Goal: Task Accomplishment & Management: Manage account settings

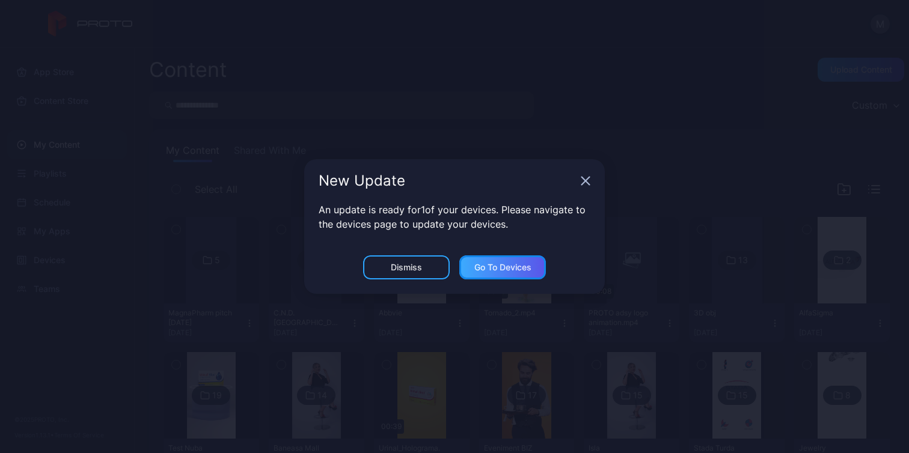
click at [506, 270] on div "Go to devices" at bounding box center [502, 268] width 57 height 10
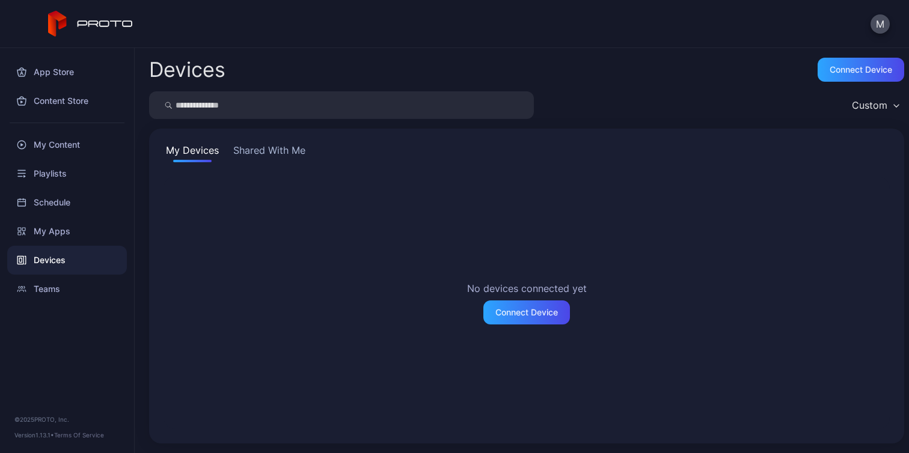
drag, startPoint x: 261, startPoint y: 127, endPoint x: 262, endPoint y: 138, distance: 10.9
click at [261, 129] on div "Devices Connect device Custom My Devices Shared With Me No devices connected ye…" at bounding box center [522, 250] width 774 height 405
click at [265, 146] on button "Shared With Me" at bounding box center [269, 152] width 77 height 19
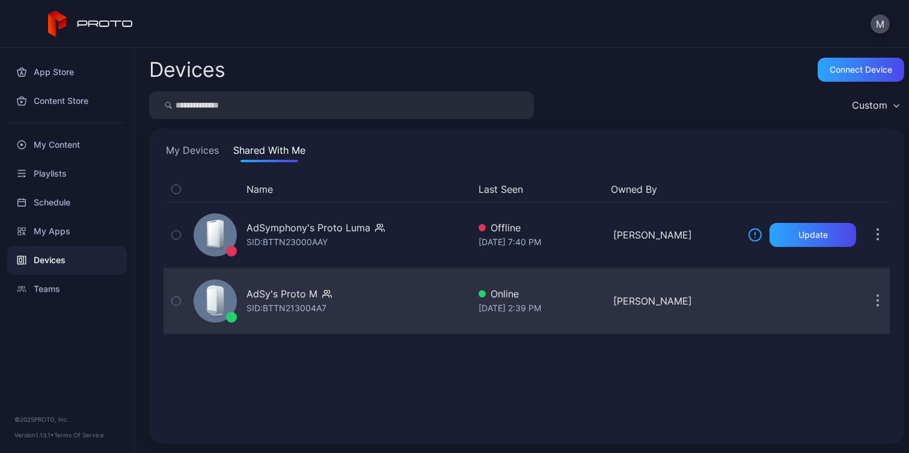
click at [286, 293] on div "AdSy's Proto M" at bounding box center [281, 294] width 71 height 14
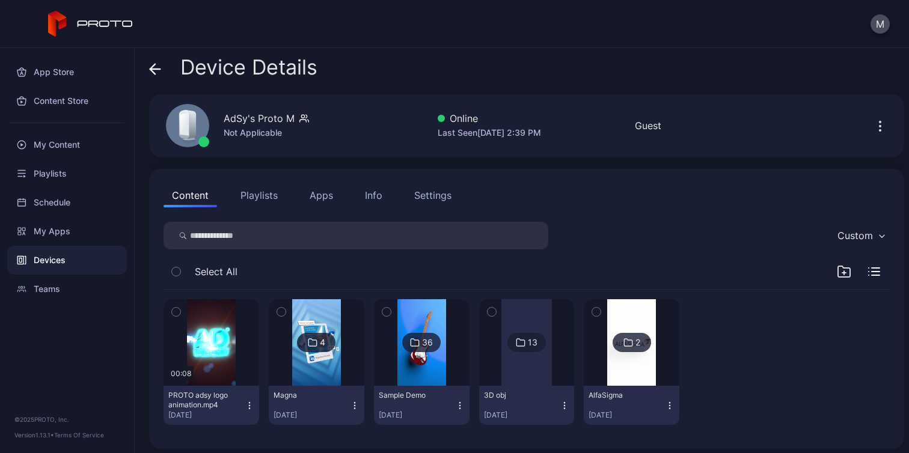
scroll to position [7, 0]
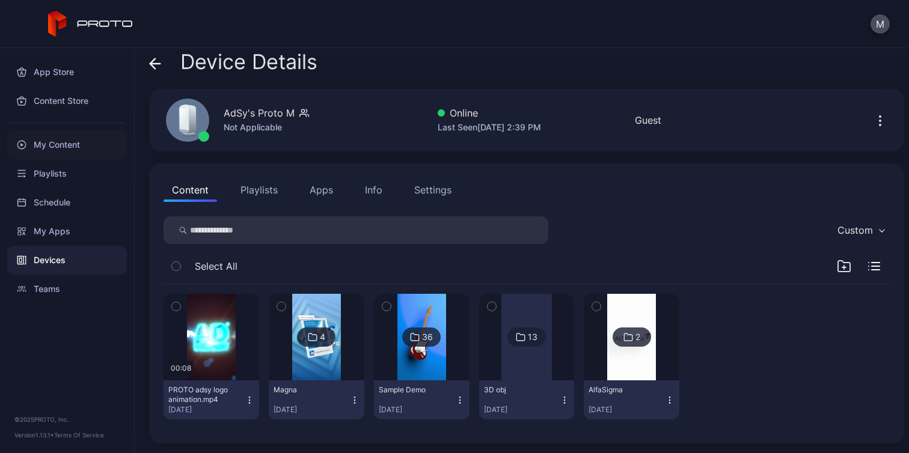
click at [83, 139] on div "My Content" at bounding box center [67, 144] width 120 height 29
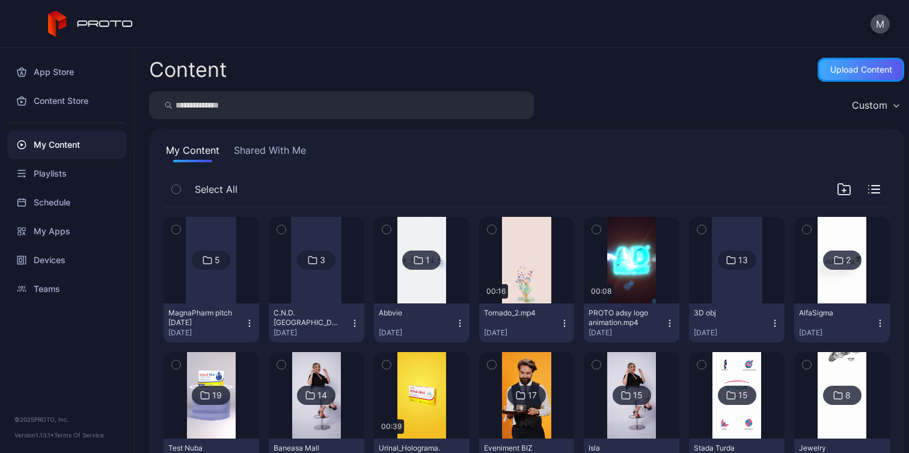
click at [837, 69] on div "Upload Content" at bounding box center [861, 70] width 62 height 10
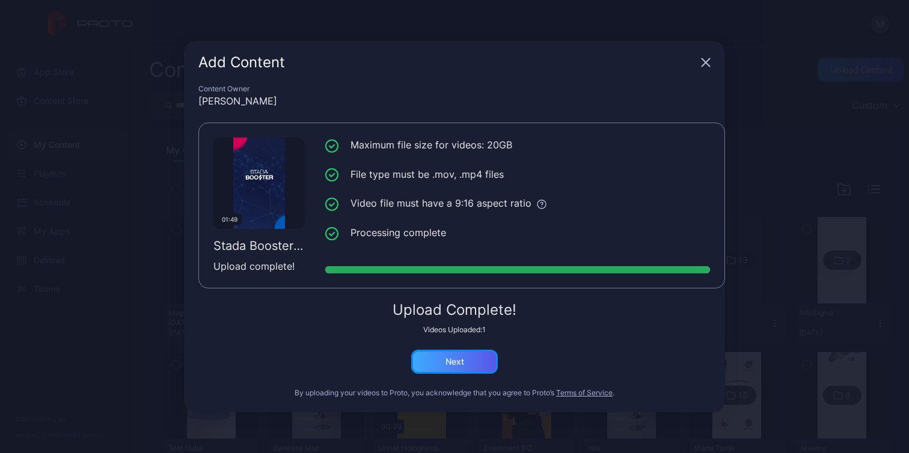
click at [473, 359] on div "Next" at bounding box center [454, 362] width 87 height 24
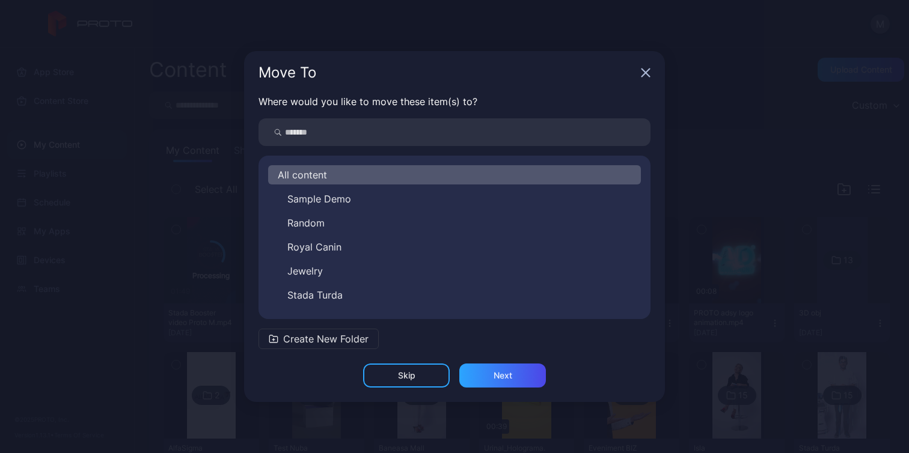
click at [353, 340] on span "Create New Folder" at bounding box center [325, 339] width 85 height 14
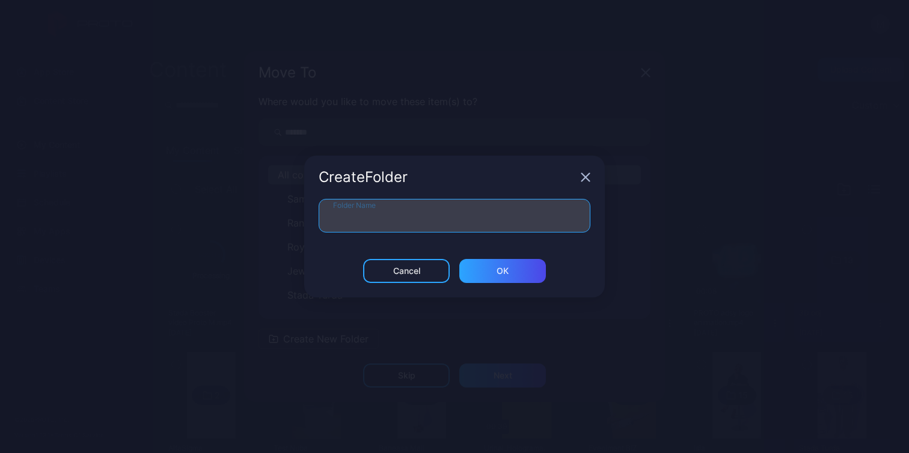
click at [409, 221] on input "Folder Name" at bounding box center [455, 216] width 272 height 34
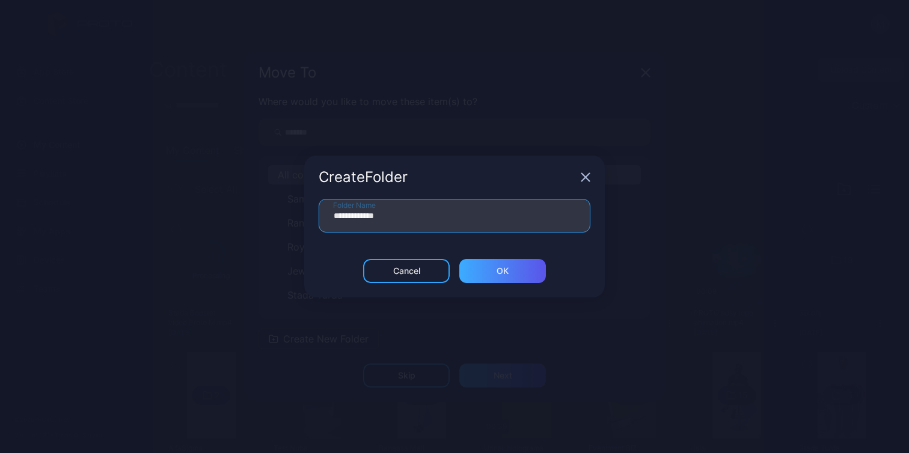
type input "**********"
click at [501, 273] on div "ОК" at bounding box center [503, 271] width 12 height 10
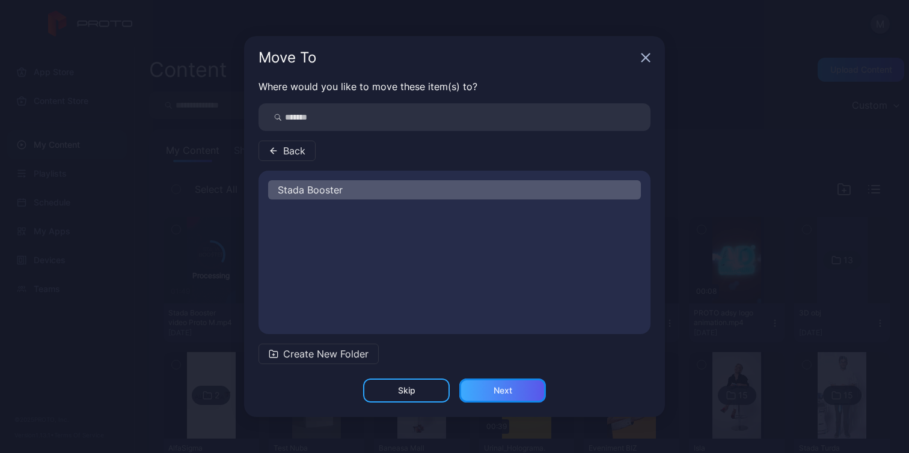
click at [511, 394] on div "Next" at bounding box center [502, 391] width 19 height 10
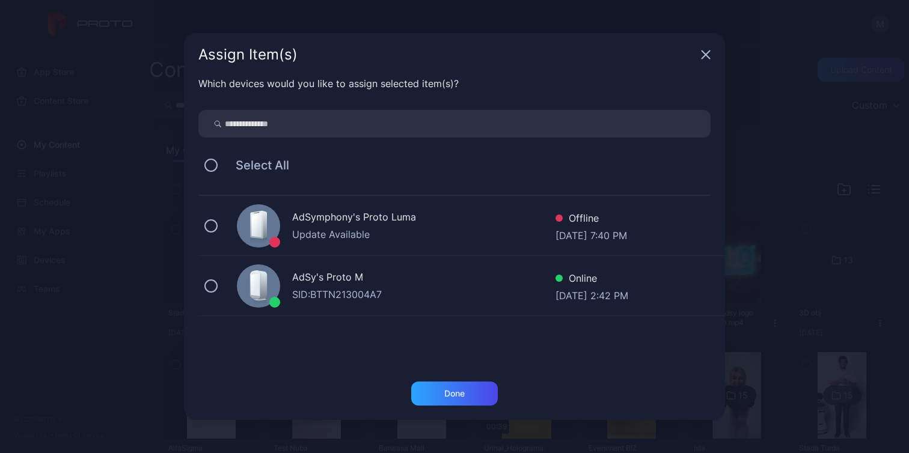
click at [353, 280] on div "AdSy's Proto M" at bounding box center [423, 278] width 263 height 17
click at [478, 400] on div "Done" at bounding box center [454, 394] width 87 height 24
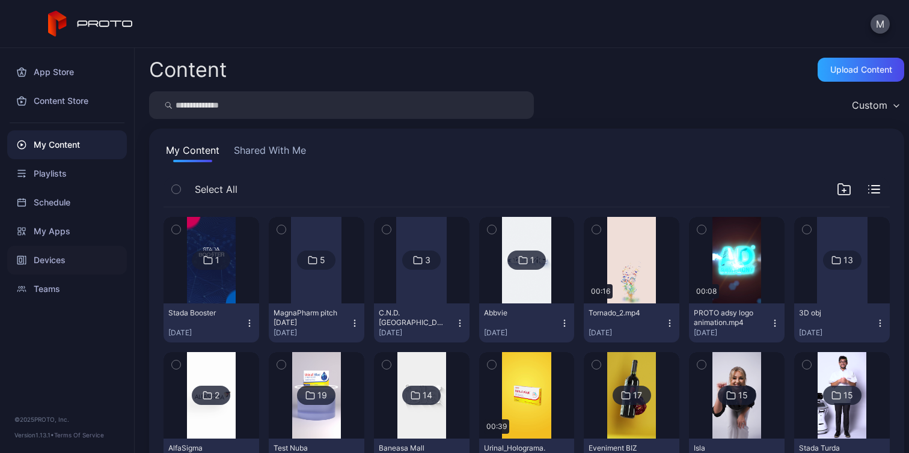
click at [72, 257] on div "Devices" at bounding box center [67, 260] width 120 height 29
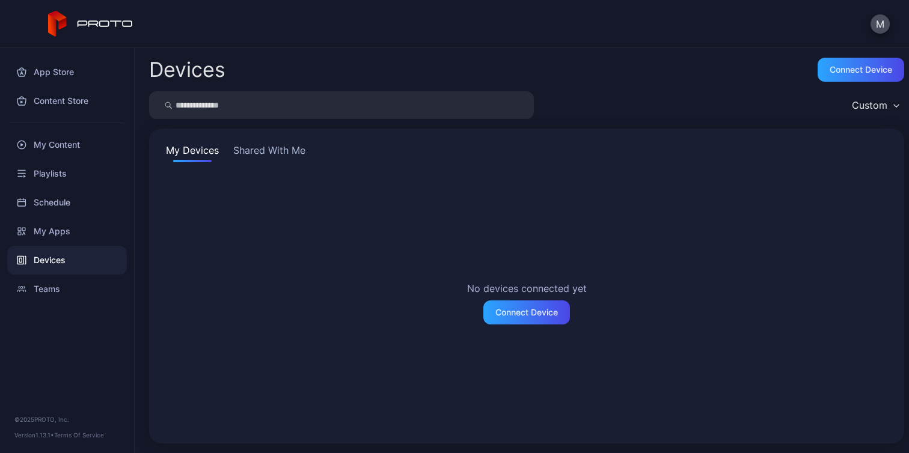
click at [271, 147] on button "Shared With Me" at bounding box center [269, 152] width 77 height 19
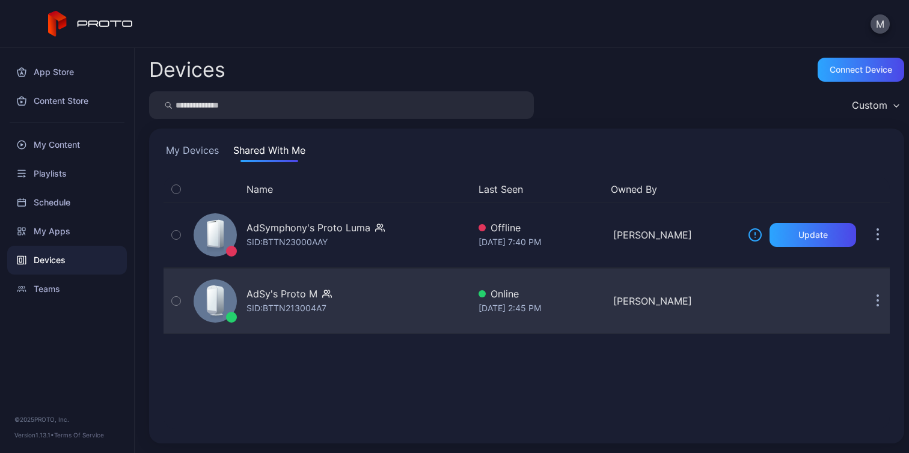
click at [302, 292] on div "AdSy's Proto M" at bounding box center [281, 294] width 71 height 14
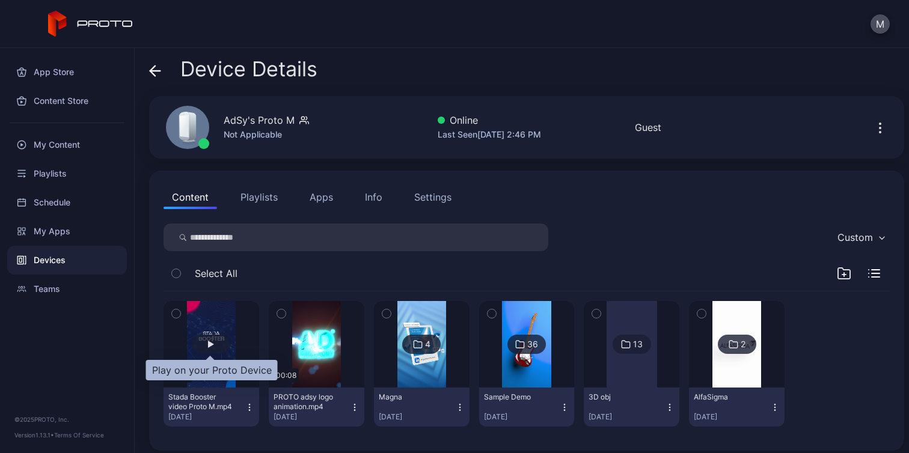
click at [212, 341] on div "button" at bounding box center [211, 344] width 6 height 7
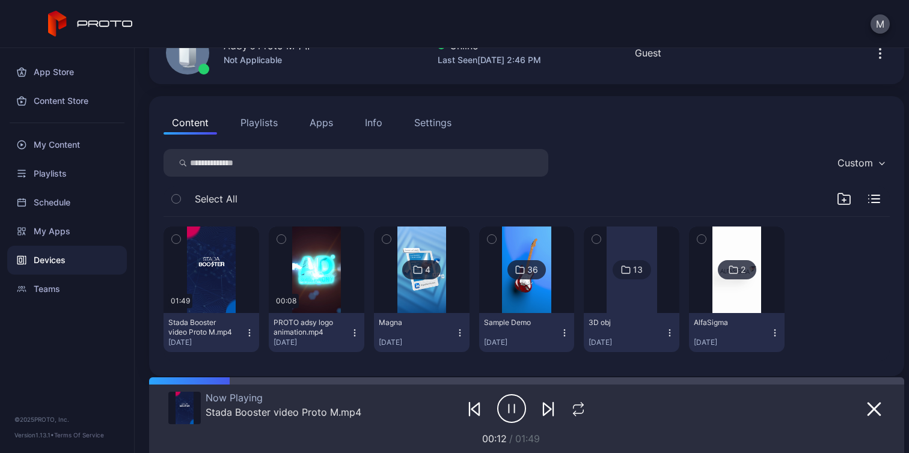
scroll to position [75, 0]
click at [281, 236] on icon "button" at bounding box center [281, 238] width 8 height 13
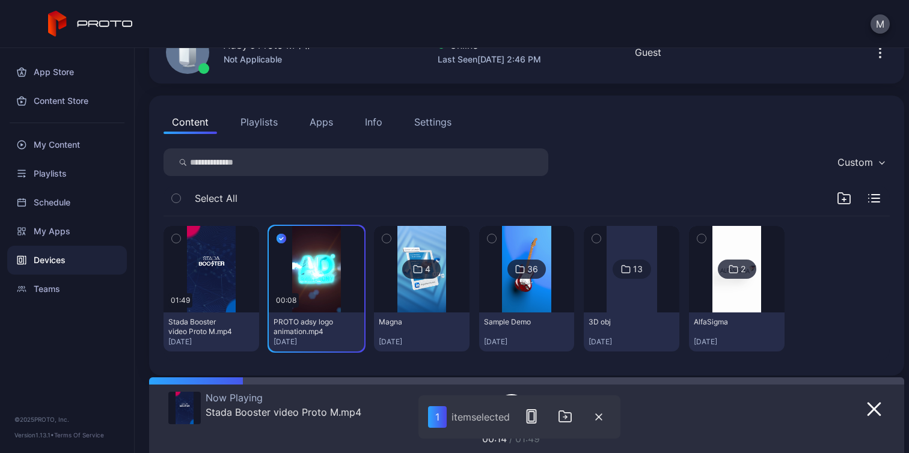
click at [385, 237] on icon "button" at bounding box center [386, 238] width 8 height 13
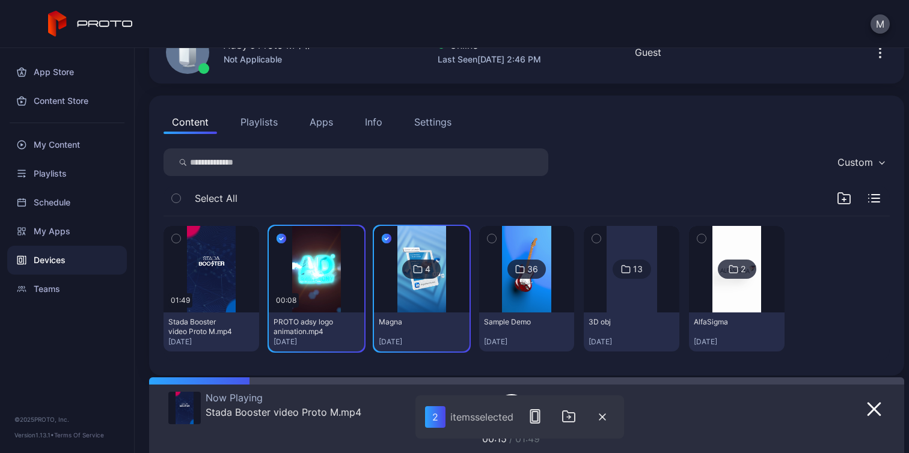
click at [487, 237] on icon "button" at bounding box center [491, 238] width 8 height 13
click at [592, 236] on icon "button" at bounding box center [596, 238] width 8 height 13
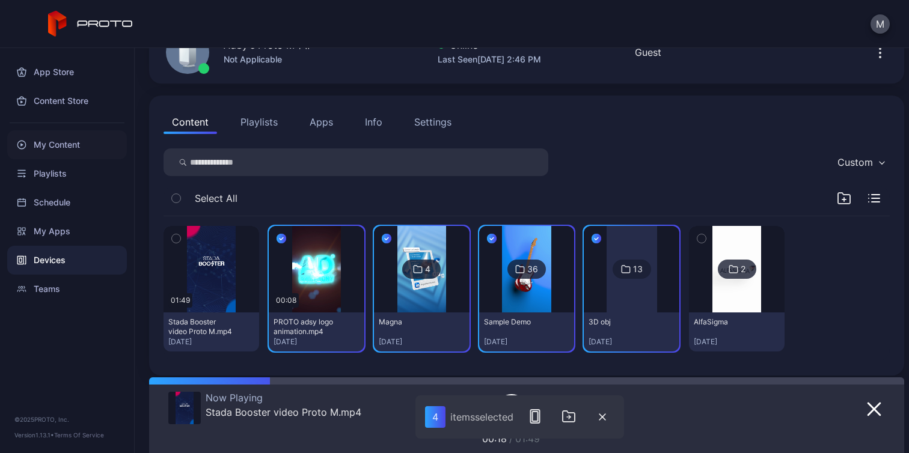
click at [69, 144] on div "My Content" at bounding box center [67, 144] width 120 height 29
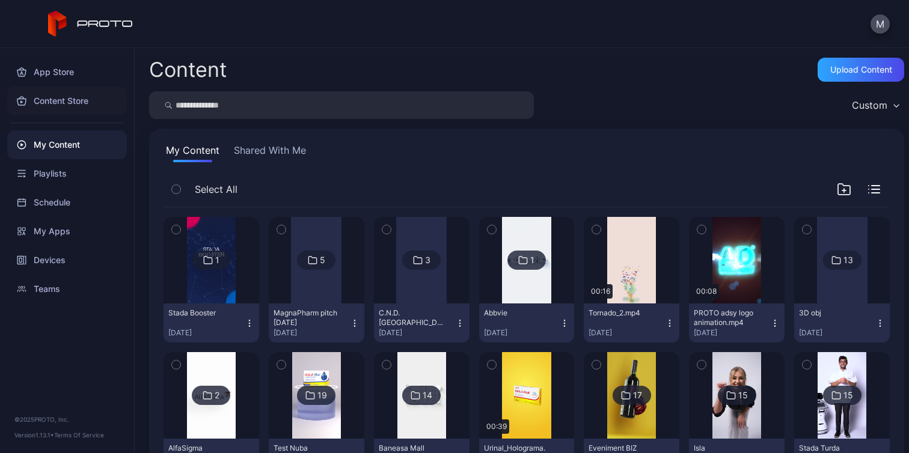
click at [77, 105] on div "Content Store" at bounding box center [67, 101] width 120 height 29
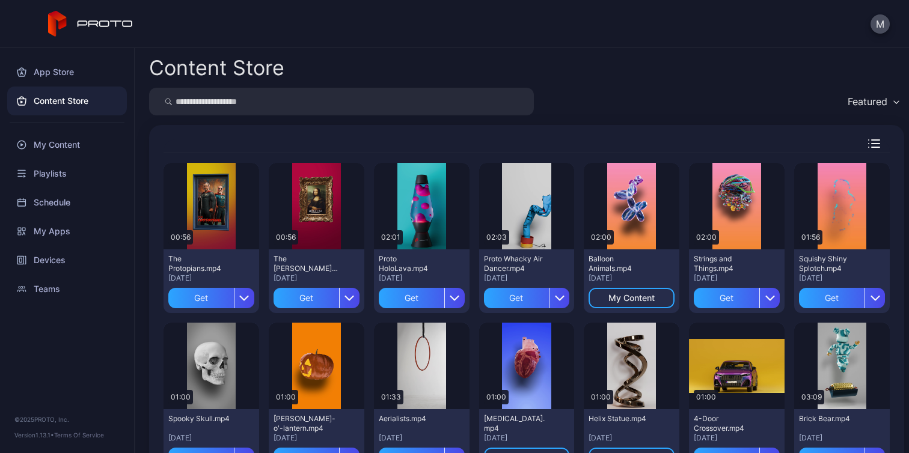
click at [875, 103] on div "Featured" at bounding box center [873, 102] width 63 height 18
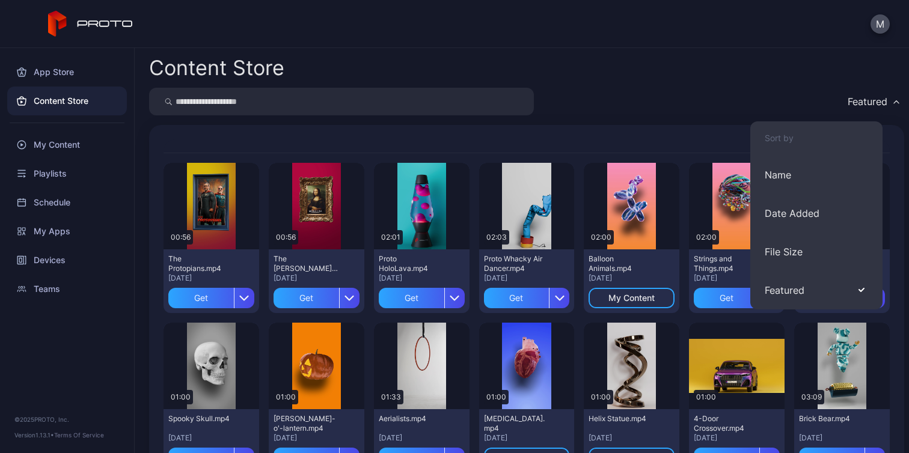
click at [866, 99] on div "Featured" at bounding box center [868, 102] width 40 height 12
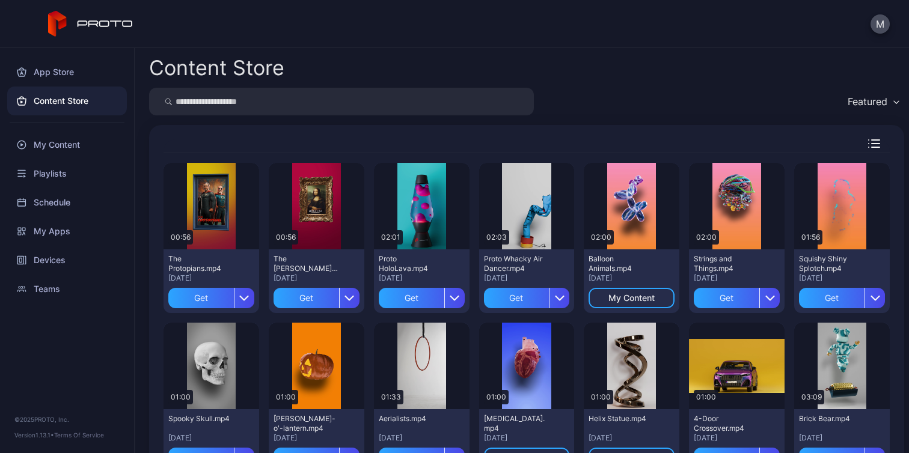
click at [860, 109] on div "Featured" at bounding box center [873, 102] width 63 height 18
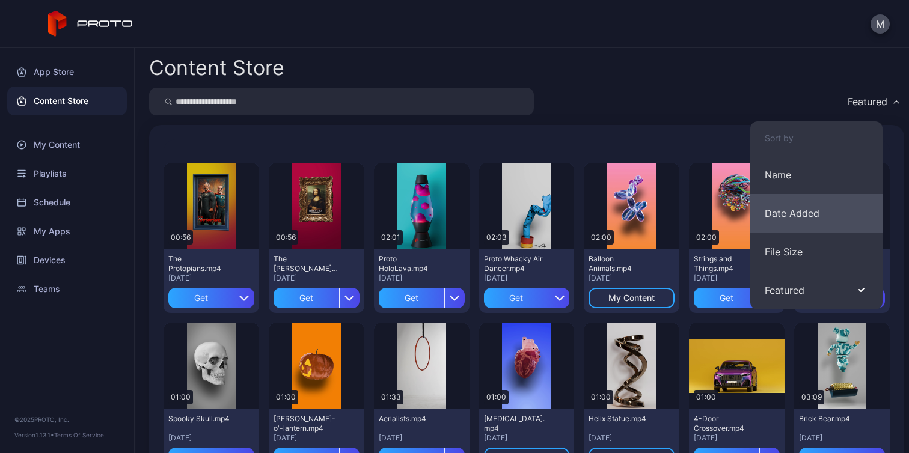
click at [819, 212] on button "Date Added" at bounding box center [816, 213] width 132 height 38
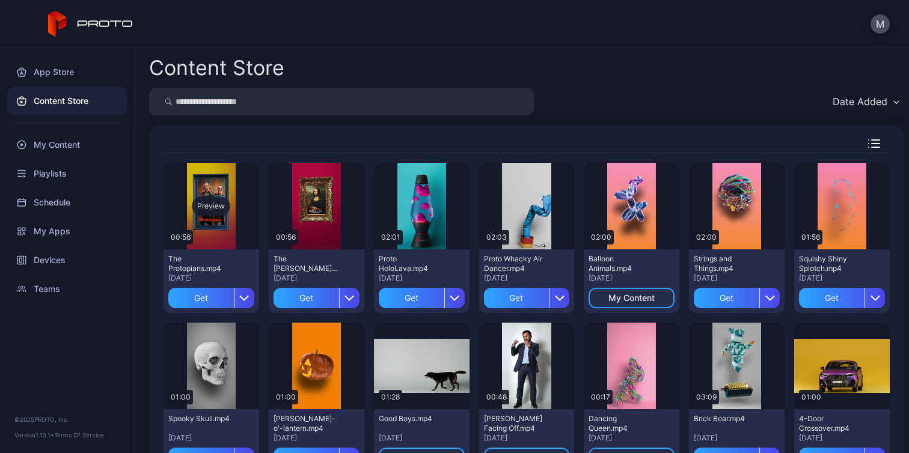
click at [208, 199] on div "Preview" at bounding box center [211, 206] width 38 height 19
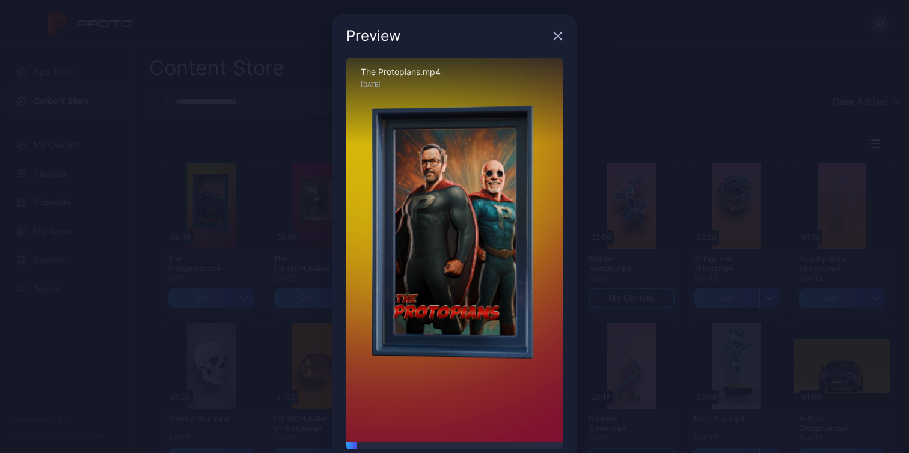
scroll to position [2, 0]
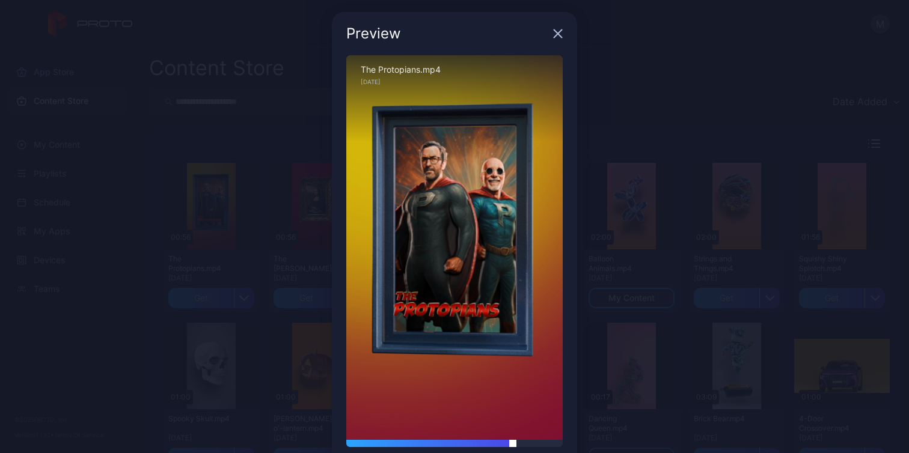
drag, startPoint x: 379, startPoint y: 444, endPoint x: 501, endPoint y: 441, distance: 122.6
click at [501, 441] on div at bounding box center [454, 443] width 216 height 7
click at [553, 31] on icon "button" at bounding box center [558, 34] width 10 height 10
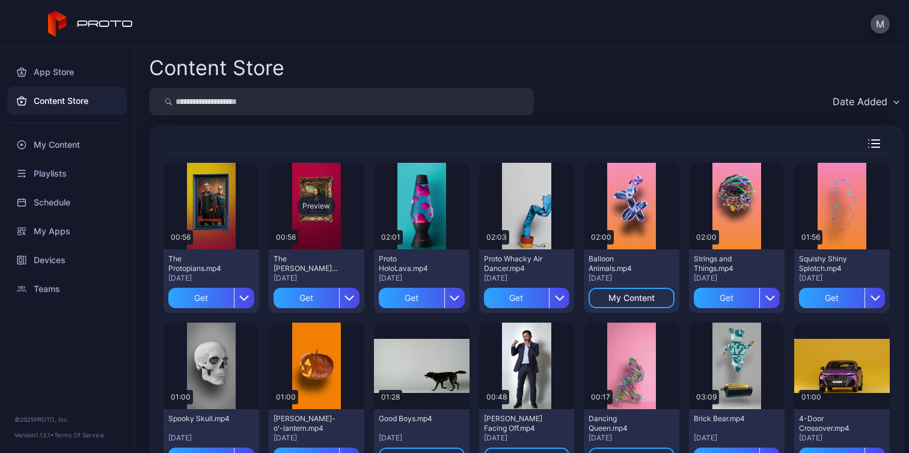
click at [317, 206] on div "Preview" at bounding box center [316, 206] width 38 height 19
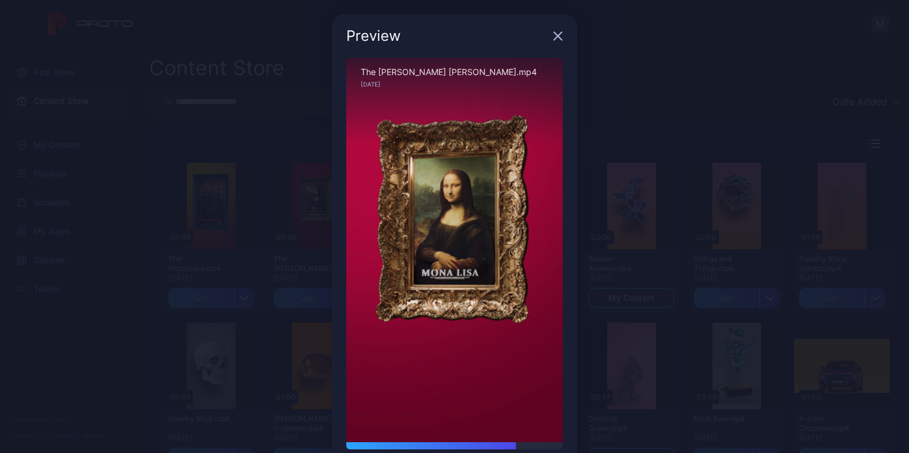
drag, startPoint x: 362, startPoint y: 445, endPoint x: 509, endPoint y: 452, distance: 146.8
click at [509, 452] on div "00:44 / 00:56" at bounding box center [454, 460] width 216 height 36
click at [556, 35] on div "Preview" at bounding box center [454, 35] width 245 height 43
click at [553, 36] on icon "button" at bounding box center [558, 36] width 10 height 10
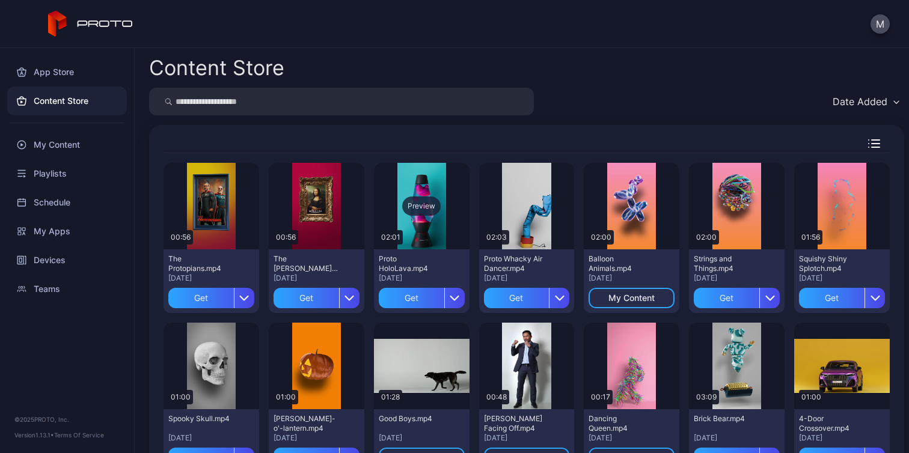
click at [417, 206] on div "Preview" at bounding box center [421, 206] width 38 height 19
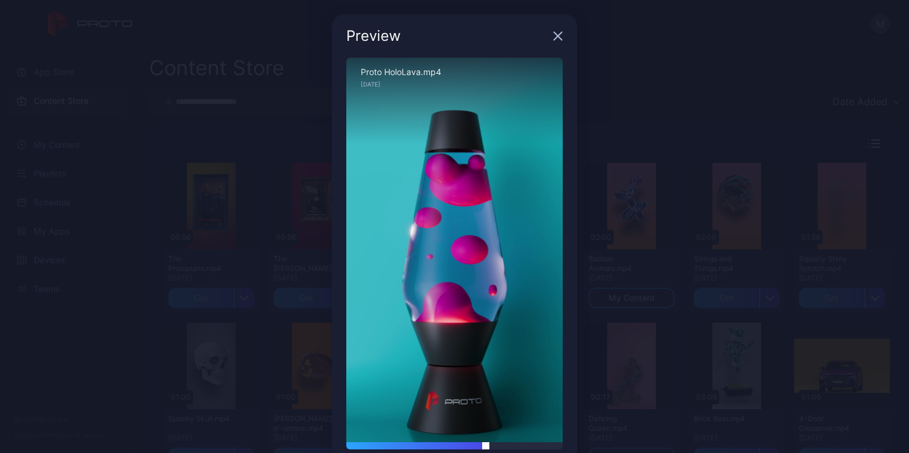
drag, startPoint x: 356, startPoint y: 444, endPoint x: 489, endPoint y: 442, distance: 133.4
click at [489, 442] on div at bounding box center [454, 445] width 216 height 7
click at [553, 33] on icon "button" at bounding box center [558, 36] width 10 height 10
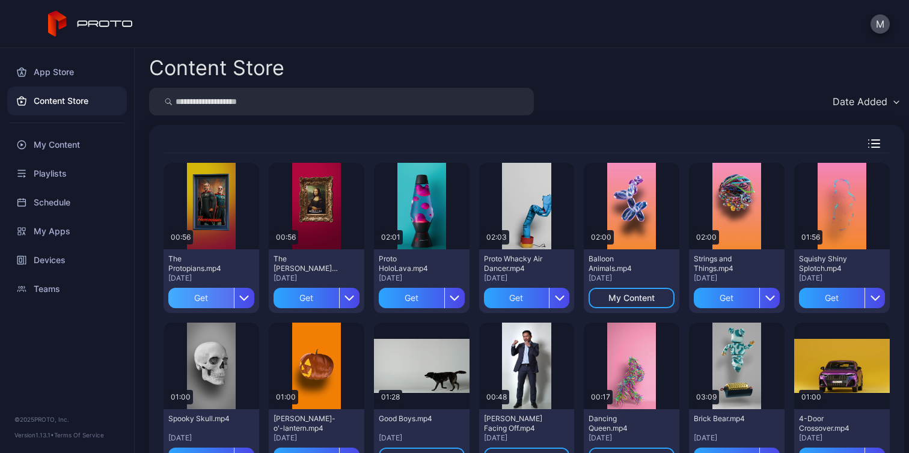
click at [189, 298] on div "Get" at bounding box center [201, 298] width 66 height 20
click at [310, 298] on div "Get" at bounding box center [306, 298] width 66 height 20
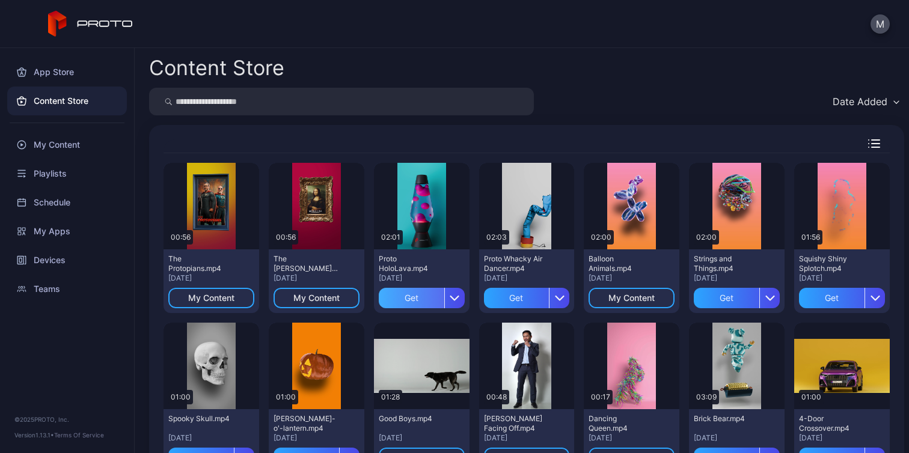
click at [402, 298] on div "Get" at bounding box center [412, 298] width 66 height 20
click at [512, 298] on div "Get" at bounding box center [517, 298] width 66 height 20
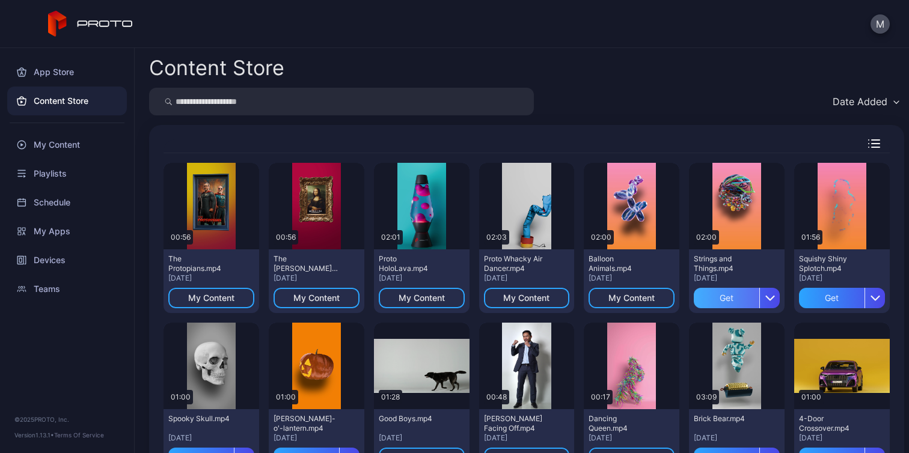
click at [712, 298] on div "Get" at bounding box center [727, 298] width 66 height 20
click at [811, 300] on div "Get" at bounding box center [832, 298] width 66 height 20
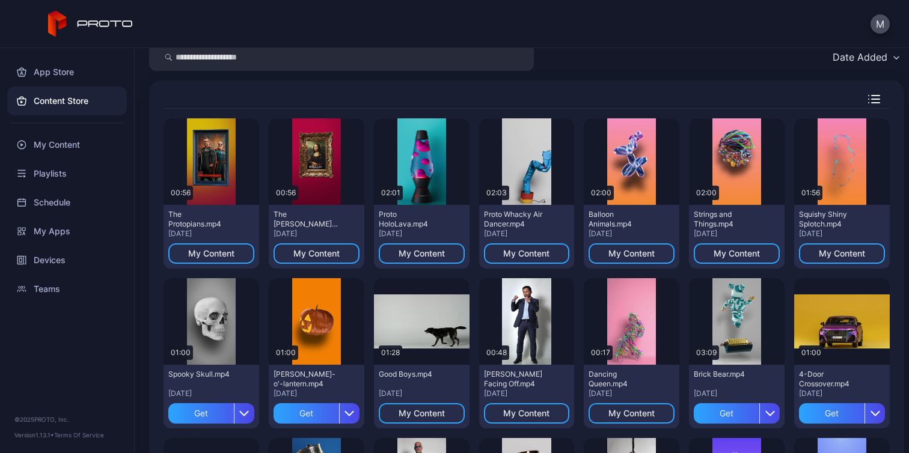
scroll to position [67, 0]
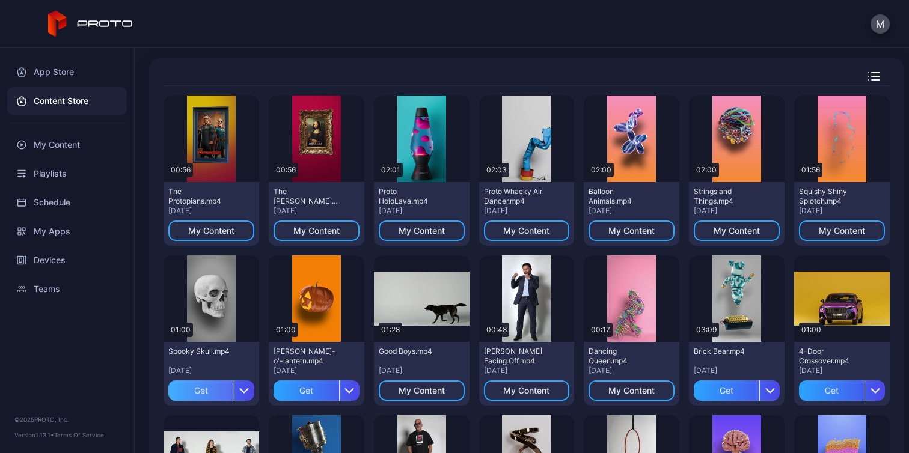
click at [200, 392] on div "Get" at bounding box center [201, 390] width 66 height 20
click at [298, 390] on div "Get" at bounding box center [306, 390] width 66 height 20
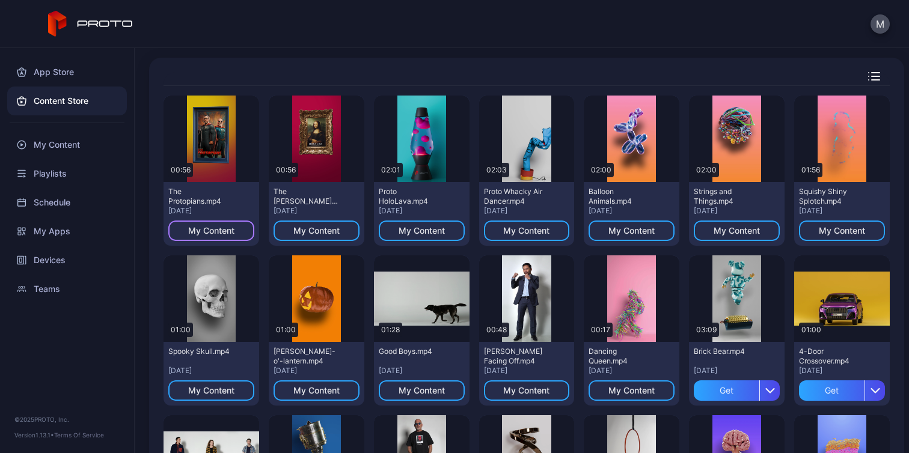
click at [234, 233] on div "My Content" at bounding box center [211, 231] width 86 height 20
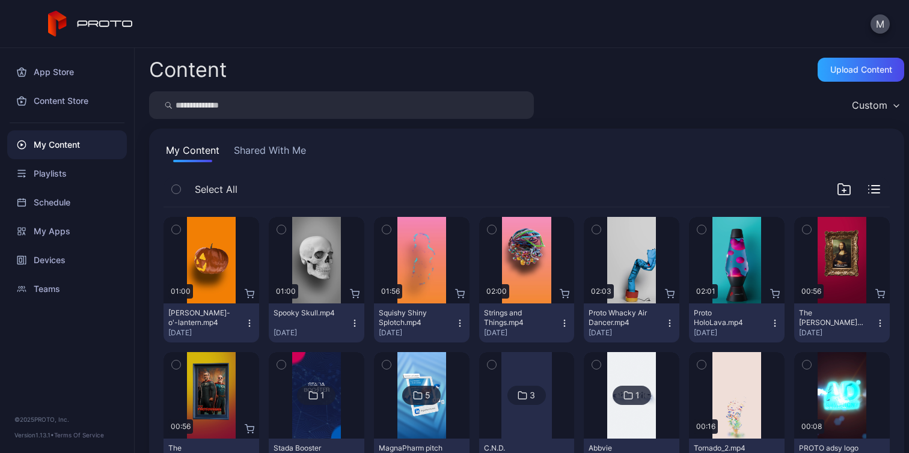
click at [176, 228] on icon "button" at bounding box center [176, 229] width 8 height 13
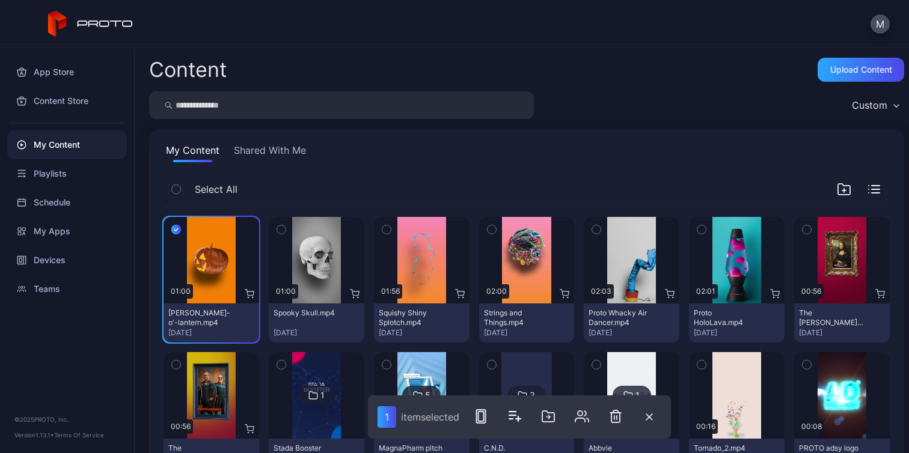
click at [280, 230] on icon "button" at bounding box center [281, 230] width 3 height 2
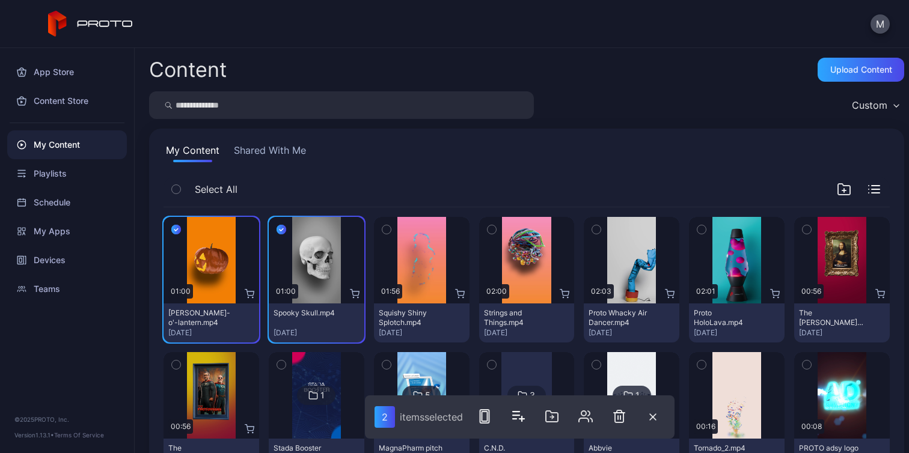
click at [383, 229] on icon "button" at bounding box center [386, 229] width 8 height 13
click at [487, 227] on icon "button" at bounding box center [491, 229] width 8 height 13
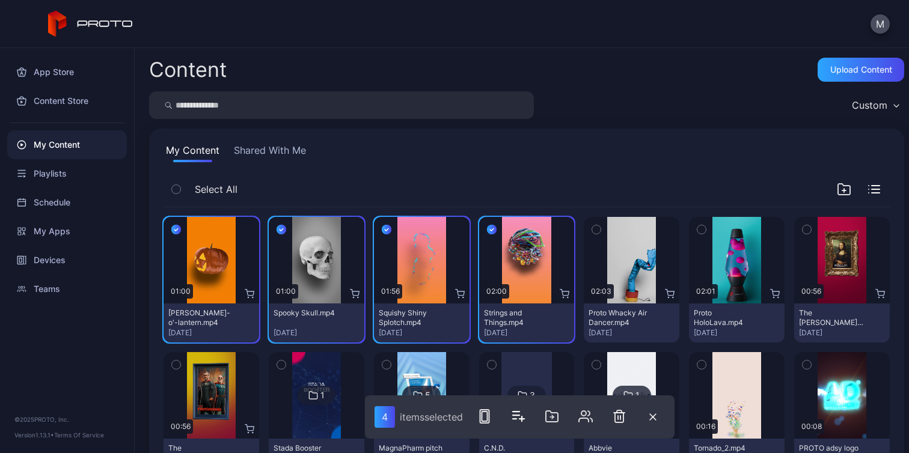
click at [592, 227] on icon "button" at bounding box center [596, 229] width 8 height 13
click at [697, 228] on icon "button" at bounding box center [701, 229] width 8 height 13
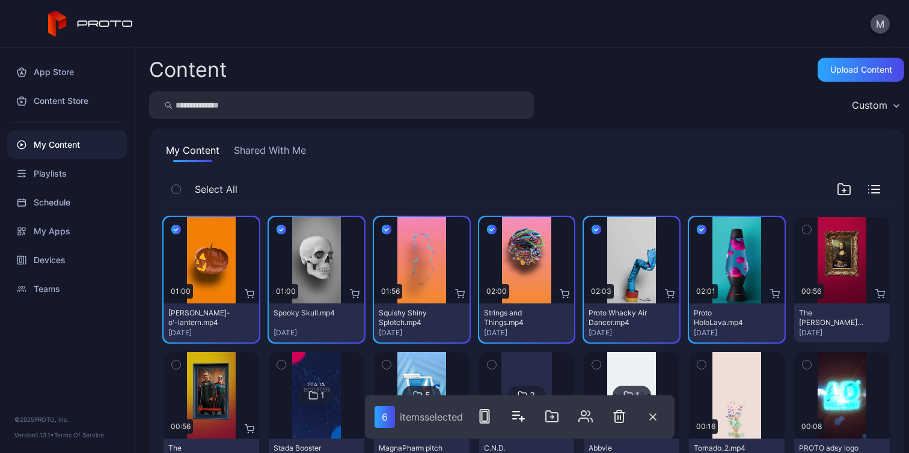
click at [802, 230] on icon "button" at bounding box center [806, 229] width 8 height 13
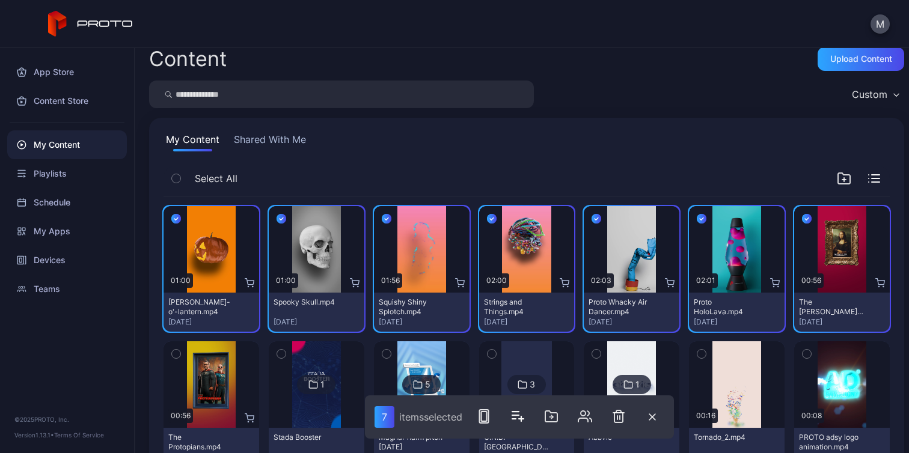
scroll to position [17, 0]
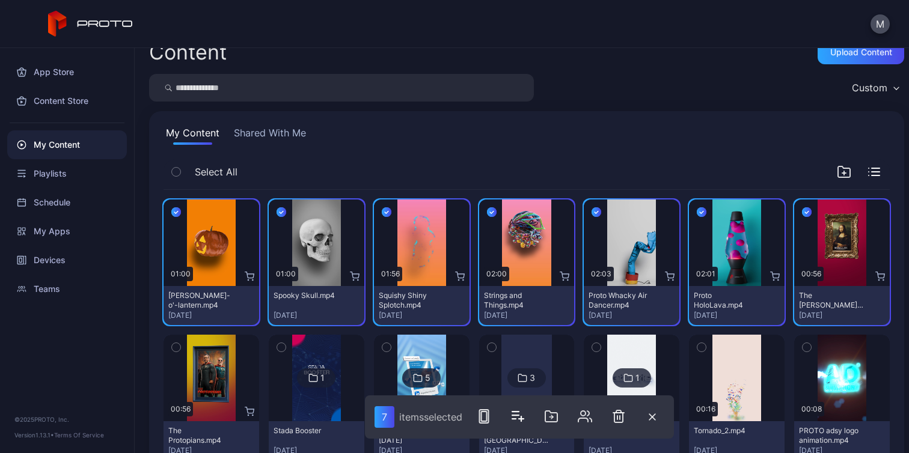
click at [177, 349] on icon "button" at bounding box center [176, 347] width 8 height 13
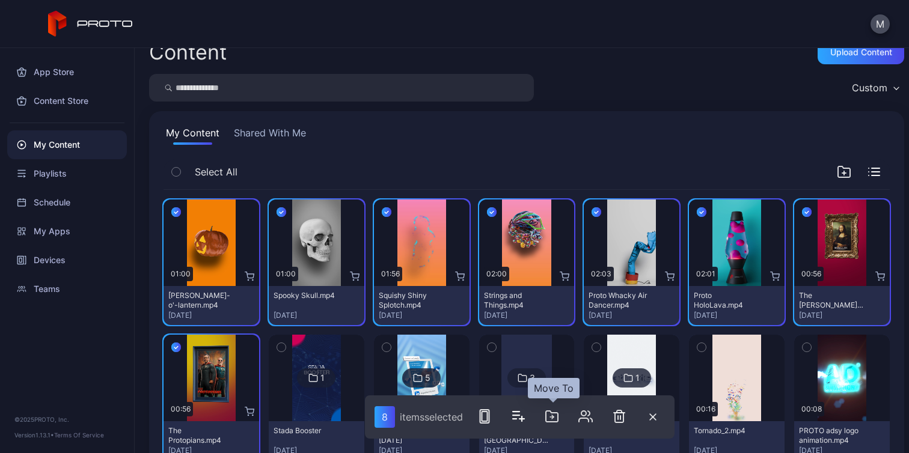
click at [552, 417] on icon "button" at bounding box center [552, 417] width 4 height 0
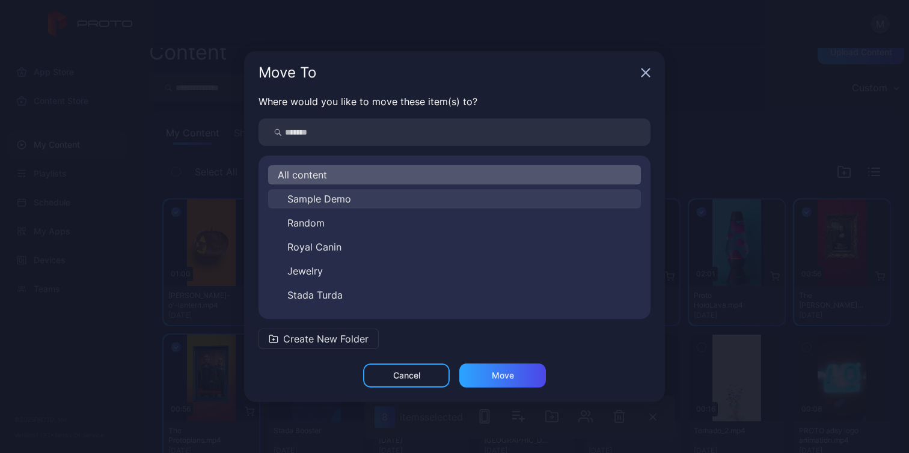
click at [343, 194] on span "Sample Demo" at bounding box center [319, 199] width 64 height 14
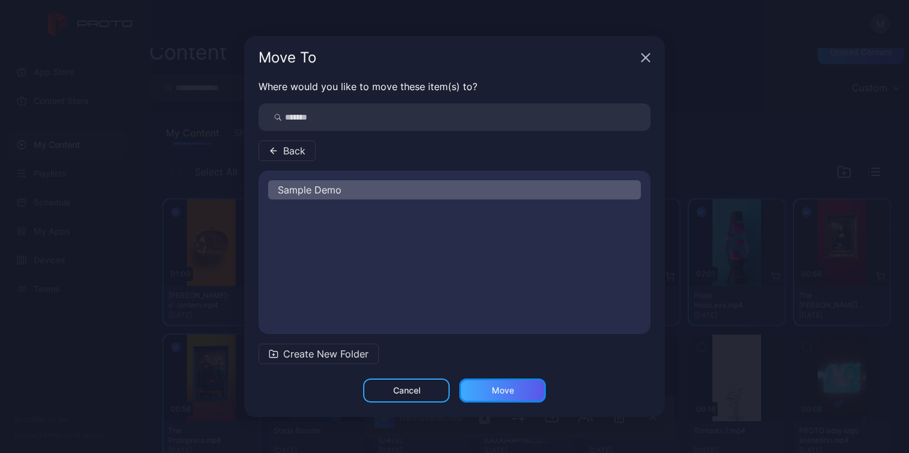
click at [525, 394] on div "Move" at bounding box center [502, 391] width 87 height 24
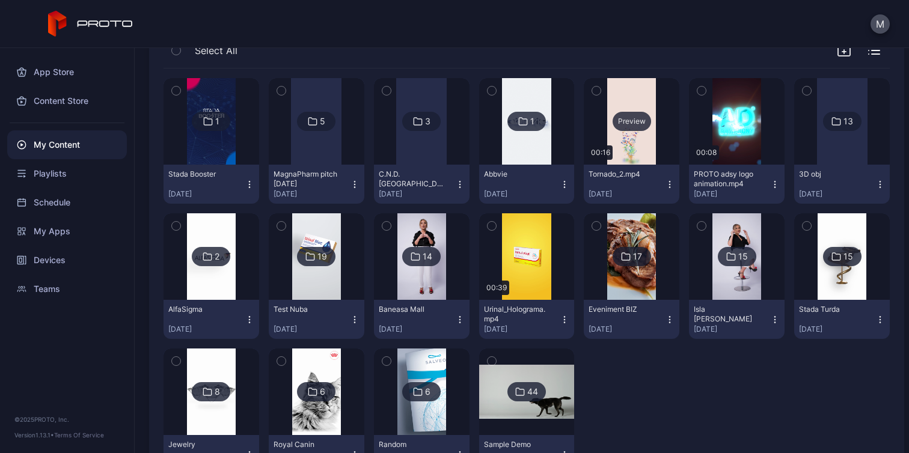
scroll to position [194, 0]
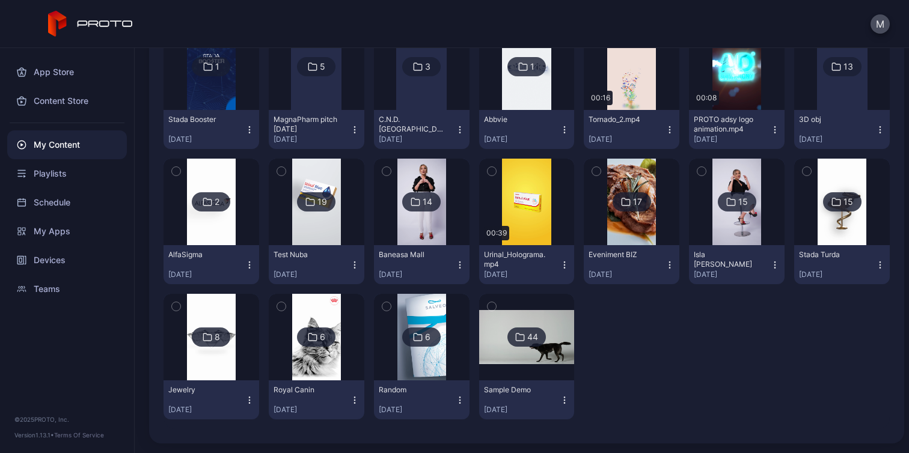
click at [515, 338] on icon at bounding box center [520, 337] width 10 height 14
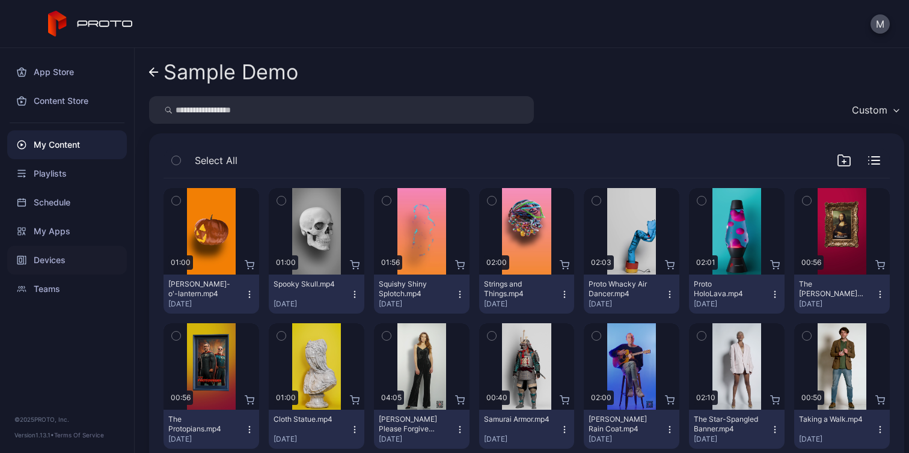
click at [64, 257] on div "Devices" at bounding box center [67, 260] width 120 height 29
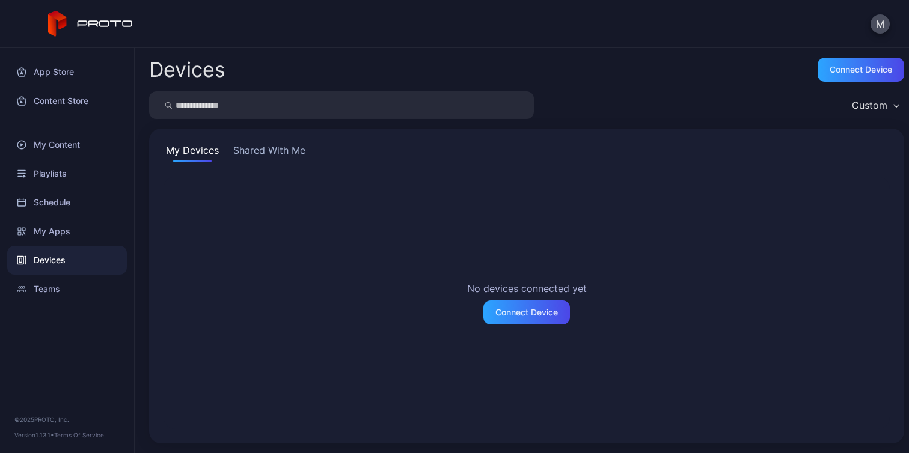
click at [273, 155] on button "Shared With Me" at bounding box center [269, 152] width 77 height 19
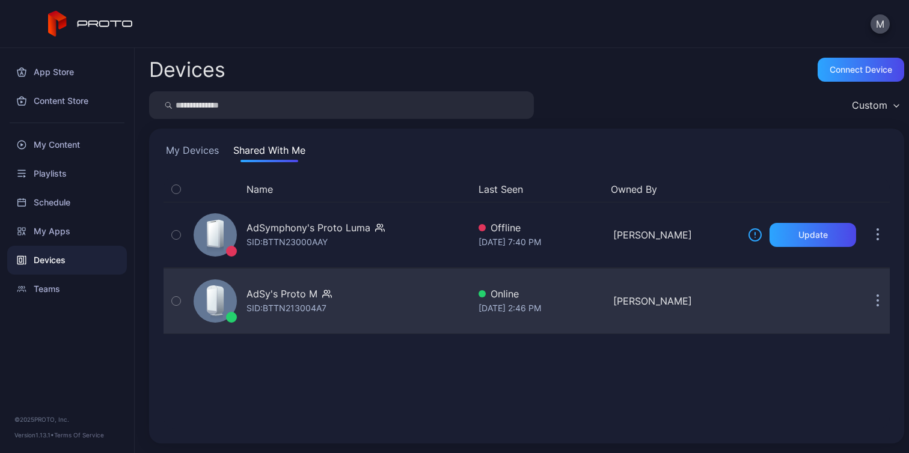
click at [294, 296] on div "AdSy's Proto M" at bounding box center [281, 294] width 71 height 14
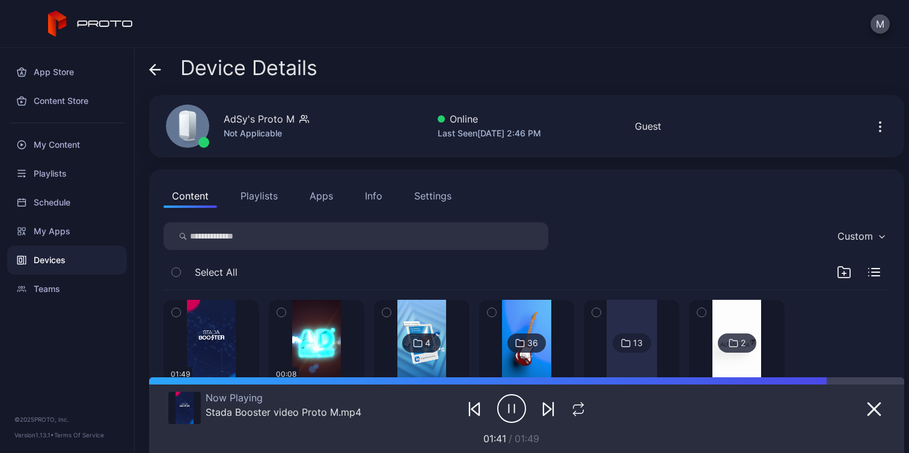
scroll to position [2, 0]
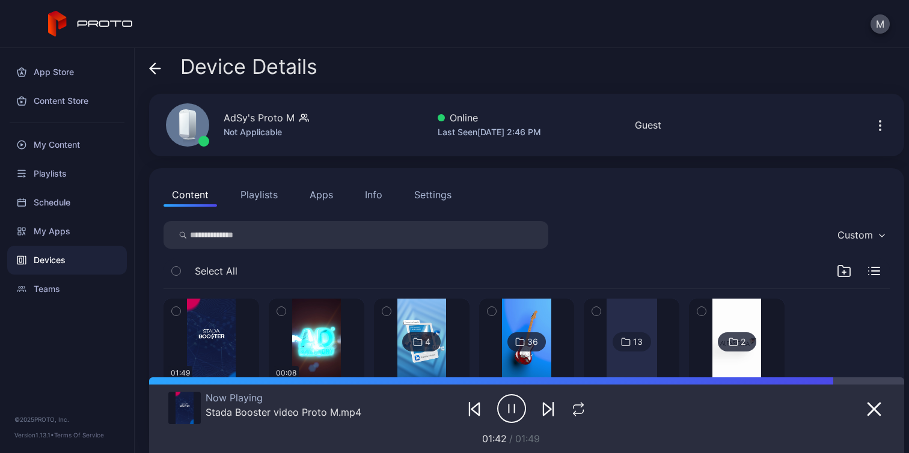
click at [280, 311] on icon "button" at bounding box center [281, 312] width 3 height 2
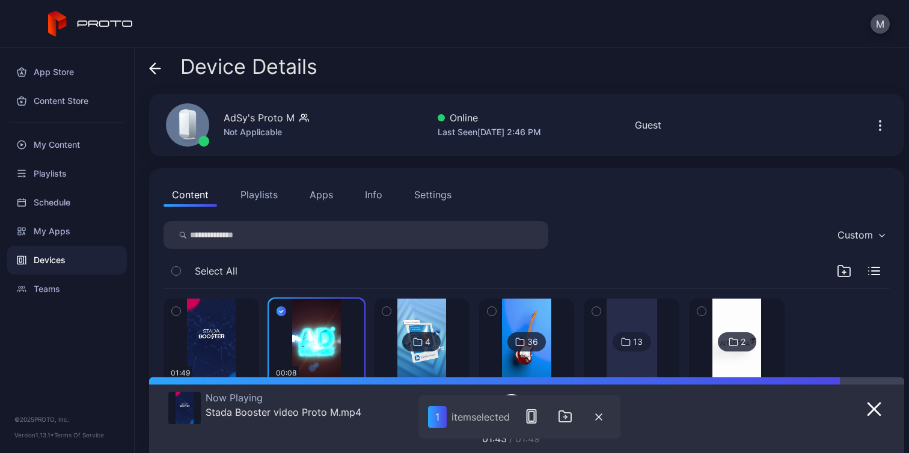
click at [385, 311] on icon "button" at bounding box center [386, 312] width 3 height 2
click at [489, 310] on icon "button" at bounding box center [491, 311] width 8 height 13
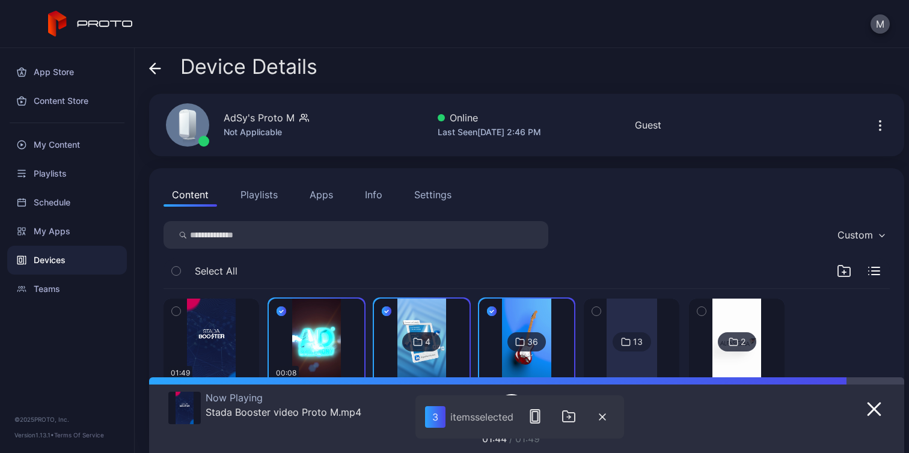
click at [592, 311] on icon "button" at bounding box center [596, 311] width 8 height 13
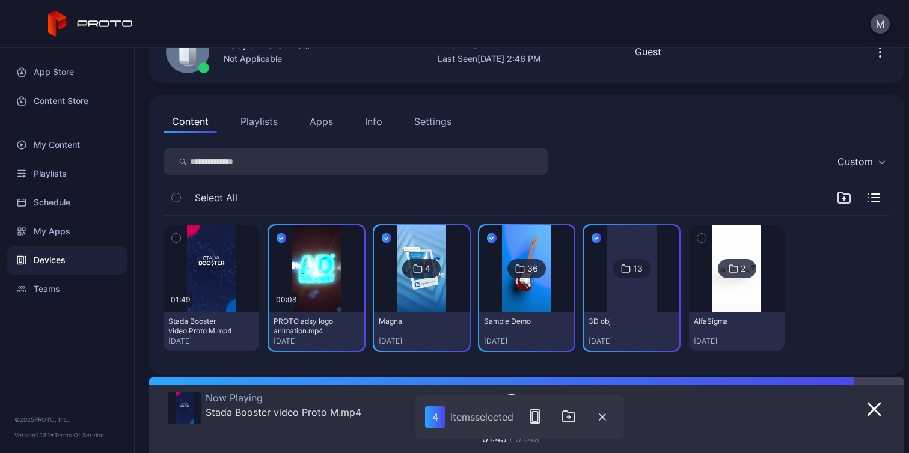
scroll to position [83, 0]
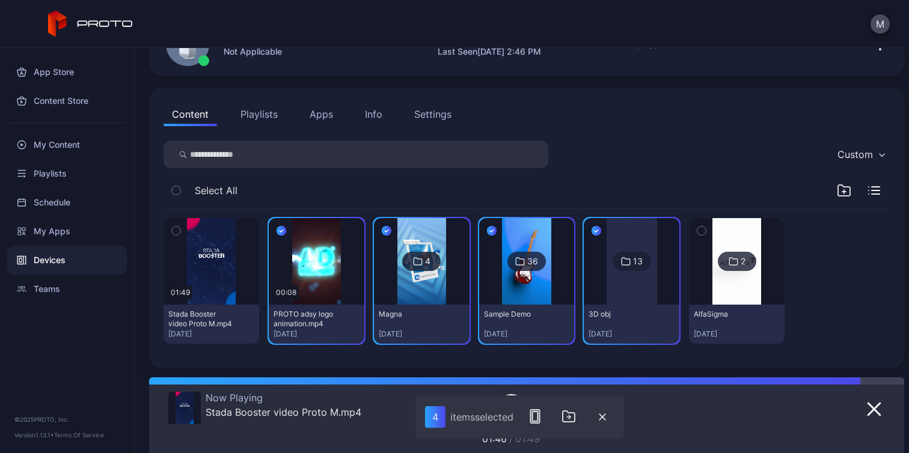
click at [700, 231] on icon "button" at bounding box center [701, 231] width 3 height 2
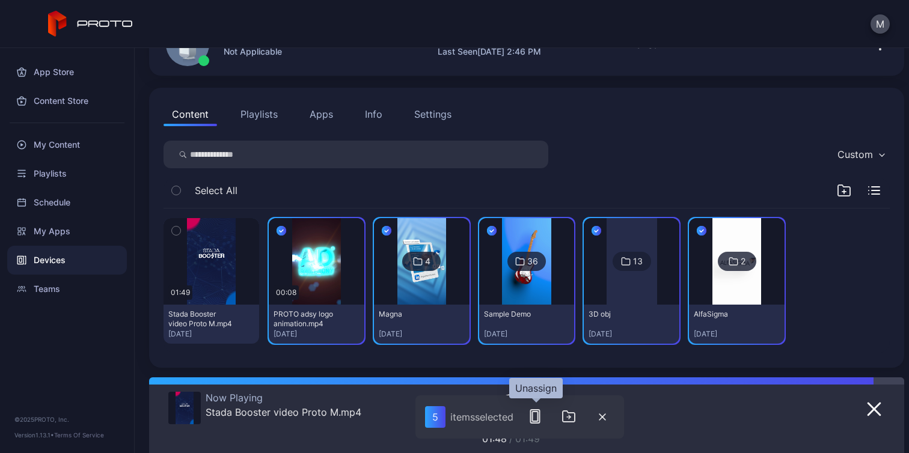
click at [535, 417] on icon "button" at bounding box center [535, 416] width 14 height 14
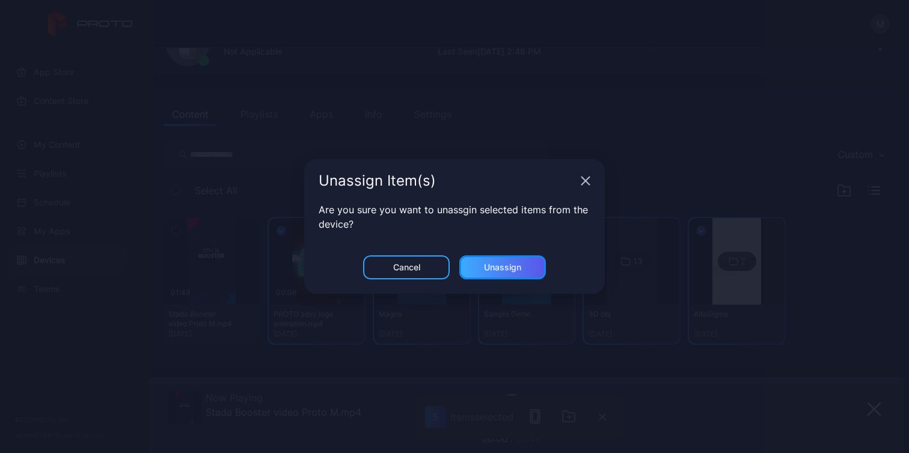
click at [516, 266] on div "Unassign" at bounding box center [502, 268] width 37 height 10
